Goal: Task Accomplishment & Management: Use online tool/utility

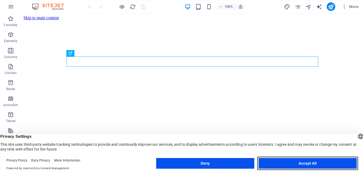
click at [284, 163] on button "Accept All" at bounding box center [308, 163] width 98 height 11
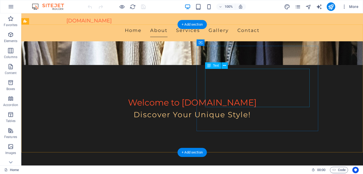
scroll to position [102, 0]
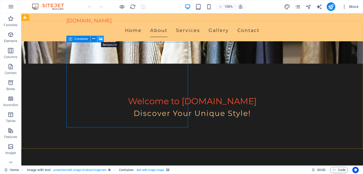
click at [101, 39] on icon at bounding box center [101, 39] width 4 height 6
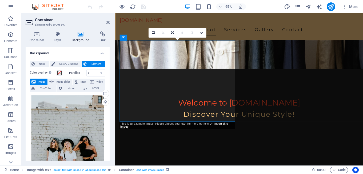
click at [40, 81] on span "Image" at bounding box center [41, 82] width 9 height 6
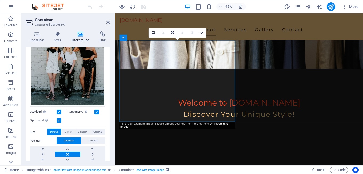
scroll to position [85, 0]
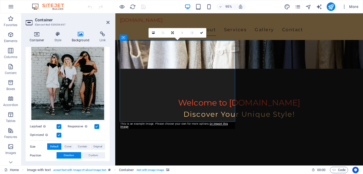
click at [38, 36] on icon at bounding box center [37, 34] width 23 height 5
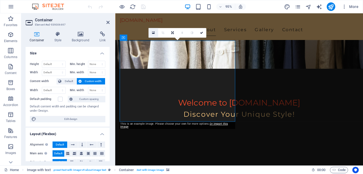
click at [155, 34] on link at bounding box center [153, 33] width 10 height 10
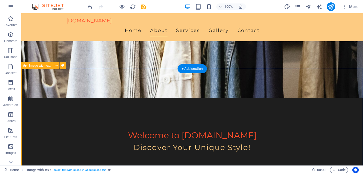
scroll to position [0, 0]
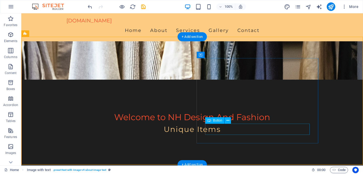
scroll to position [87, 0]
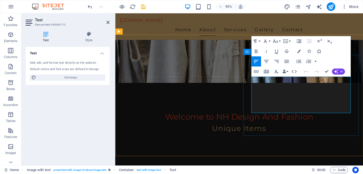
drag, startPoint x: 341, startPoint y: 84, endPoint x: 283, endPoint y: 88, distance: 58.3
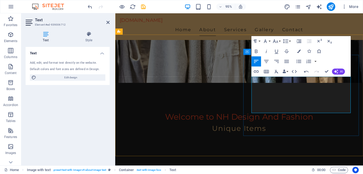
drag, startPoint x: 294, startPoint y: 91, endPoint x: 296, endPoint y: 101, distance: 10.3
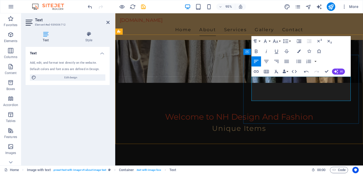
drag, startPoint x: 343, startPoint y: 96, endPoint x: 341, endPoint y: 102, distance: 6.5
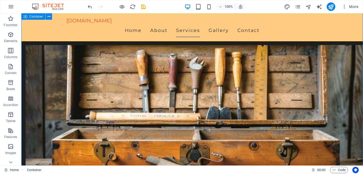
scroll to position [239, 0]
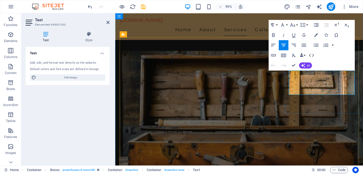
drag, startPoint x: 329, startPoint y: 78, endPoint x: 346, endPoint y: 77, distance: 16.6
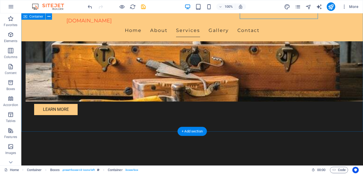
scroll to position [335, 0]
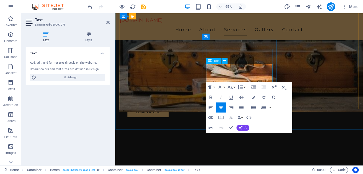
drag, startPoint x: 227, startPoint y: 77, endPoint x: 242, endPoint y: 82, distance: 15.7
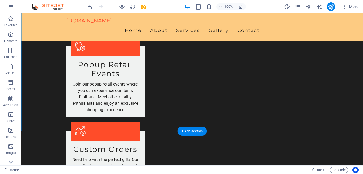
scroll to position [556, 0]
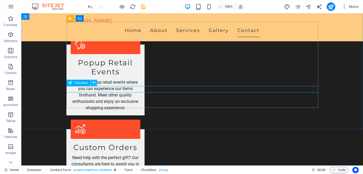
click at [95, 83] on icon at bounding box center [93, 83] width 3 height 6
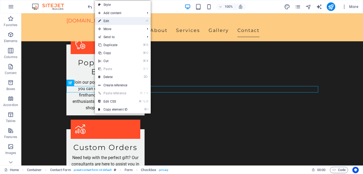
click at [122, 23] on link "⏎ Edit" at bounding box center [113, 21] width 36 height 8
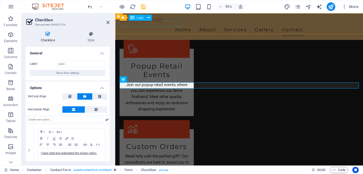
scroll to position [540, 0]
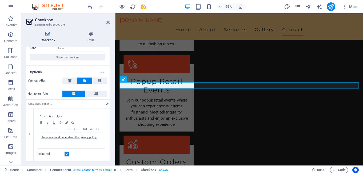
scroll to position [17, 0]
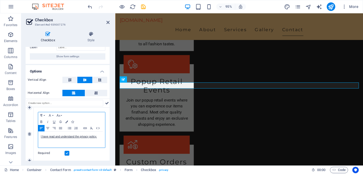
click at [98, 137] on p "I have read and understand the privacy policy." at bounding box center [72, 137] width 62 height 5
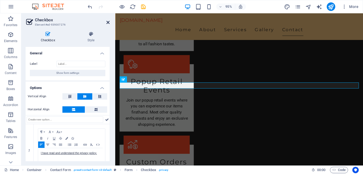
click at [108, 22] on icon at bounding box center [108, 22] width 3 height 4
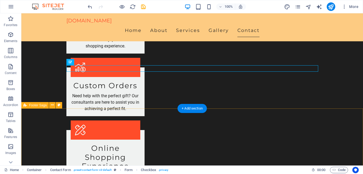
scroll to position [630, 0]
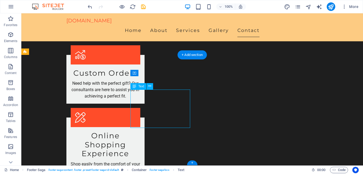
drag, startPoint x: 135, startPoint y: 93, endPoint x: 53, endPoint y: 102, distance: 81.9
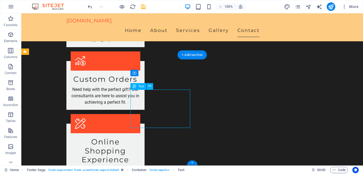
scroll to position [606, 0]
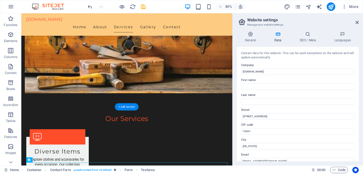
drag, startPoint x: 94, startPoint y: 101, endPoint x: 238, endPoint y: 152, distance: 152.6
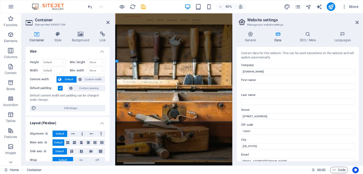
scroll to position [0, 0]
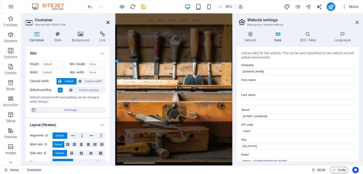
click at [108, 22] on icon at bounding box center [108, 22] width 3 height 4
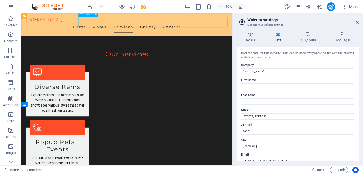
scroll to position [392, 0]
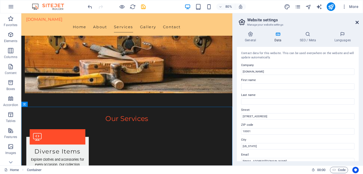
click at [358, 23] on icon at bounding box center [357, 22] width 3 height 4
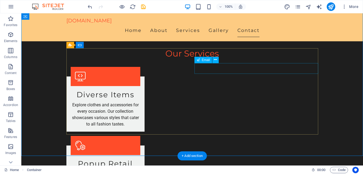
scroll to position [630, 0]
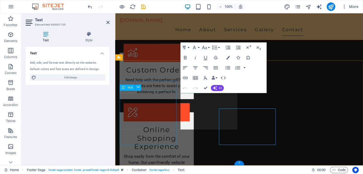
scroll to position [606, 0]
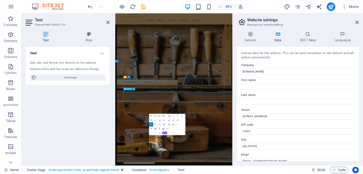
drag, startPoint x: 188, startPoint y: 102, endPoint x: 320, endPoint y: 119, distance: 132.4
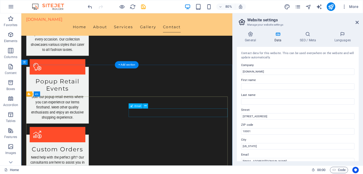
scroll to position [576, 0]
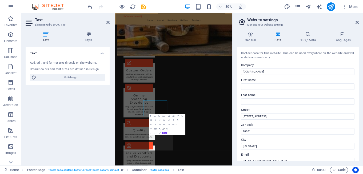
scroll to position [473, 0]
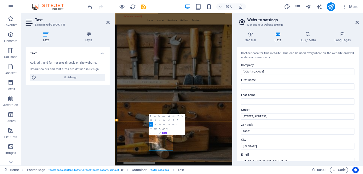
drag, startPoint x: 213, startPoint y: 347, endPoint x: 201, endPoint y: 322, distance: 27.6
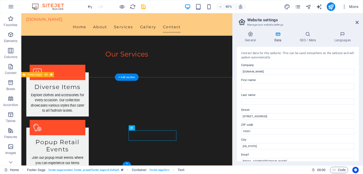
scroll to position [576, 0]
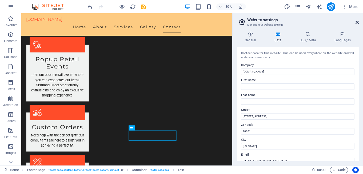
click at [357, 22] on icon at bounding box center [357, 22] width 3 height 4
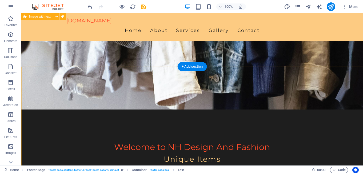
scroll to position [0, 0]
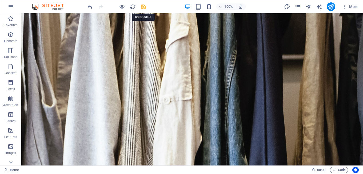
click at [144, 7] on icon "save" at bounding box center [143, 7] width 6 height 6
checkbox input "false"
click at [332, 7] on icon "publish" at bounding box center [331, 7] width 6 height 6
